Goal: Task Accomplishment & Management: Complete application form

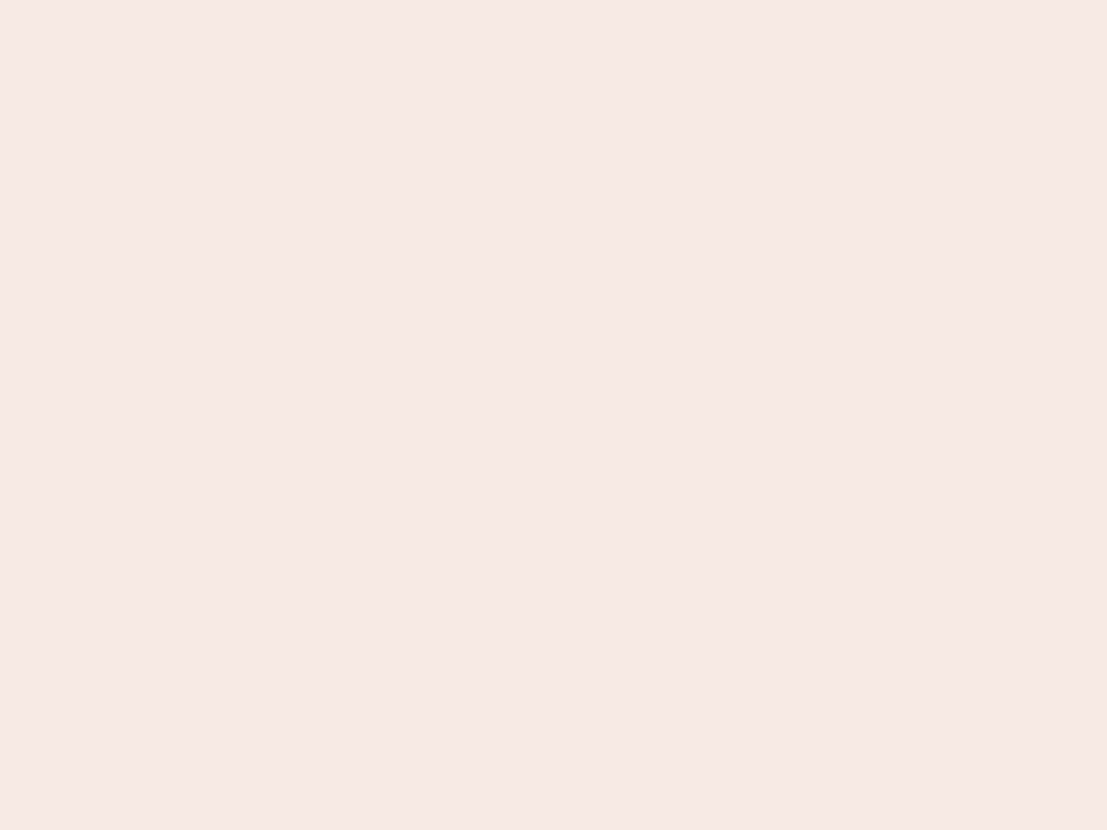
click at [554, 415] on nb-app "Almost there Thank you for registering for Newbook. Your account is under revie…" at bounding box center [553, 415] width 1107 height 830
click at [554, 0] on nb-app "Almost there Thank you for registering for Newbook. Your account is under revie…" at bounding box center [553, 415] width 1107 height 830
click at [592, 0] on nb-app "Almost there Thank you for registering for Newbook. Your account is under revie…" at bounding box center [553, 415] width 1107 height 830
click at [554, 415] on nb-app "Almost there Thank you for registering for Newbook. Your account is under revie…" at bounding box center [553, 415] width 1107 height 830
click at [554, 0] on nb-app "Almost there Thank you for registering for Newbook. Your account is under revie…" at bounding box center [553, 415] width 1107 height 830
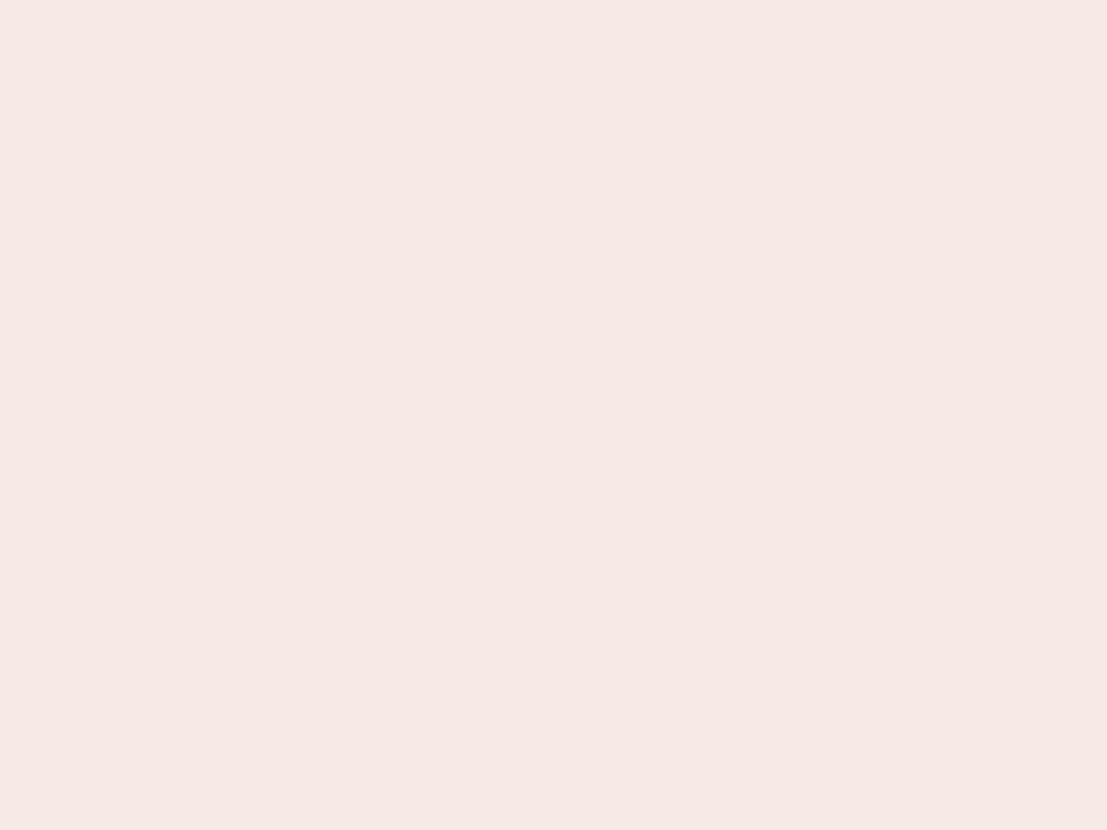
click at [387, 0] on nb-app "Almost there Thank you for registering for Newbook. Your account is under revie…" at bounding box center [553, 415] width 1107 height 830
click at [554, 415] on nb-app "Almost there Thank you for registering for Newbook. Your account is under revie…" at bounding box center [553, 415] width 1107 height 830
click at [554, 0] on nb-app "Almost there Thank you for registering for Newbook. Your account is under revie…" at bounding box center [553, 415] width 1107 height 830
click at [387, 0] on nb-app "Almost there Thank you for registering for Newbook. Your account is under revie…" at bounding box center [553, 415] width 1107 height 830
click at [554, 415] on nb-app "Almost there Thank you for registering for Newbook. Your account is under revie…" at bounding box center [553, 415] width 1107 height 830
